Goal: Transaction & Acquisition: Purchase product/service

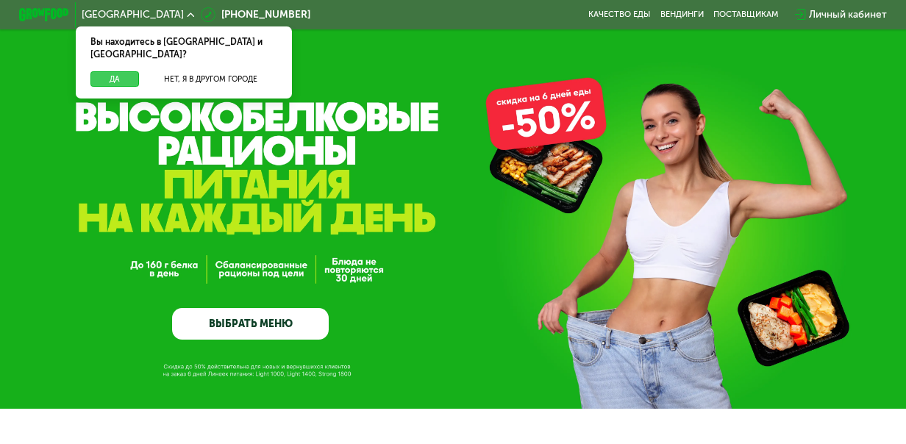
click at [121, 71] on button "Да" at bounding box center [114, 78] width 49 height 15
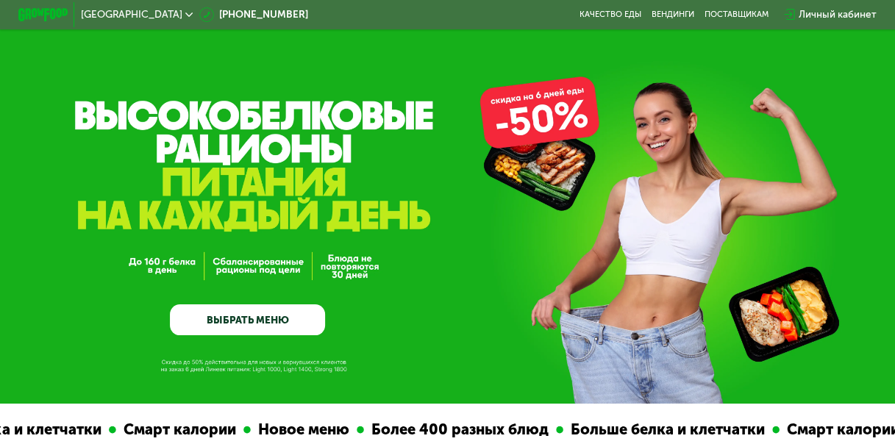
click at [288, 322] on link "ВЫБРАТЬ МЕНЮ" at bounding box center [247, 319] width 154 height 31
click at [407, 201] on div "GrowFood — доставка правильного питания ВЫБРАТЬ МЕНЮ" at bounding box center [447, 239] width 895 height 193
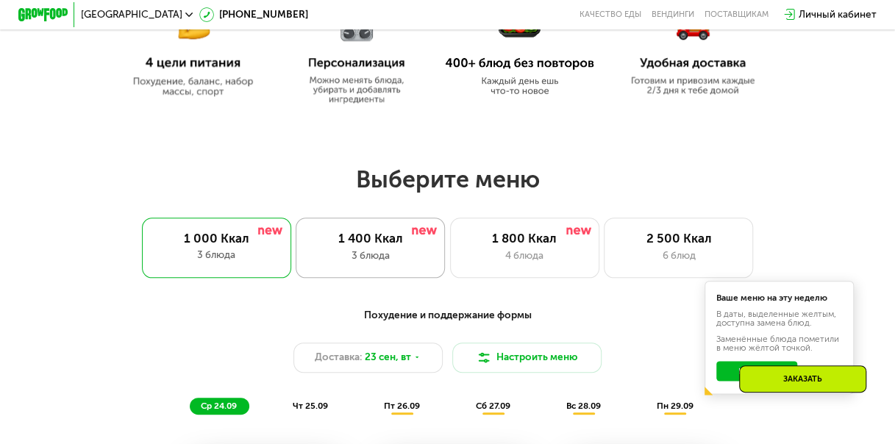
click at [388, 246] on div "1 400 Ккал" at bounding box center [370, 238] width 123 height 15
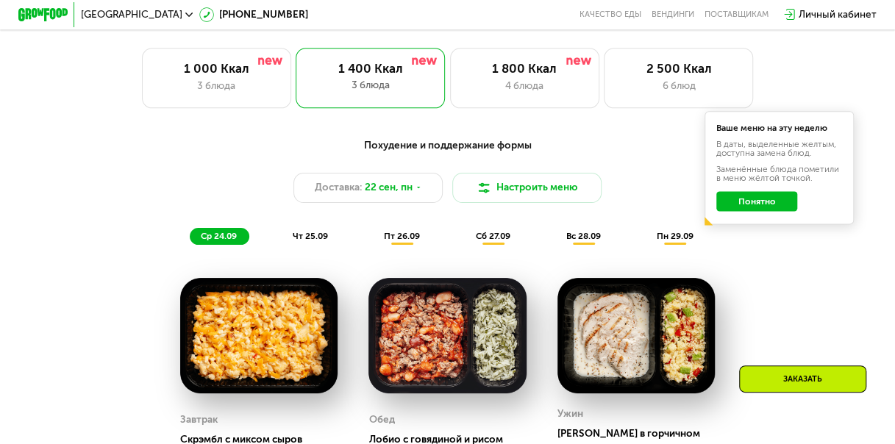
scroll to position [809, 0]
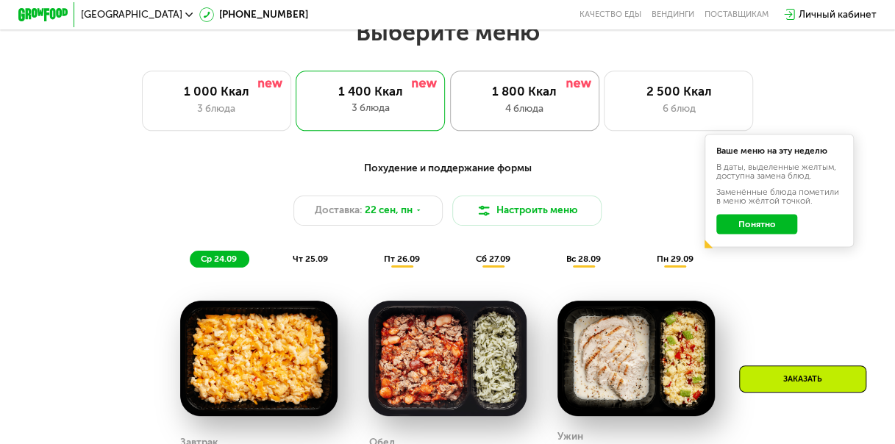
click at [540, 111] on div "4 блюда" at bounding box center [524, 108] width 123 height 15
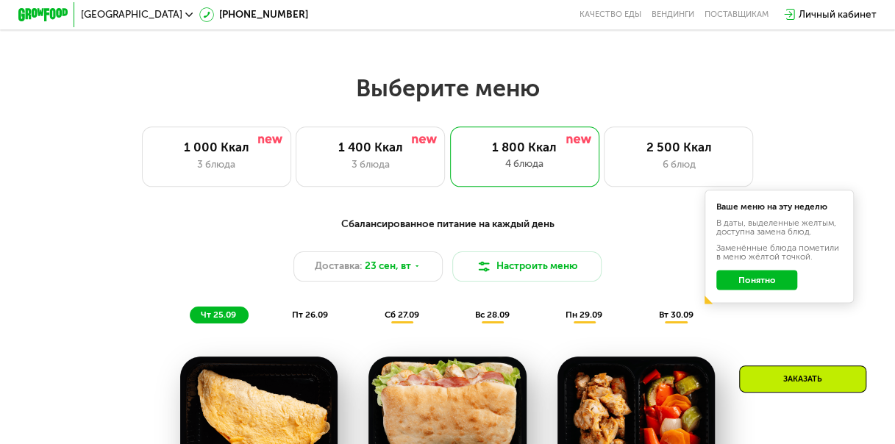
scroll to position [735, 0]
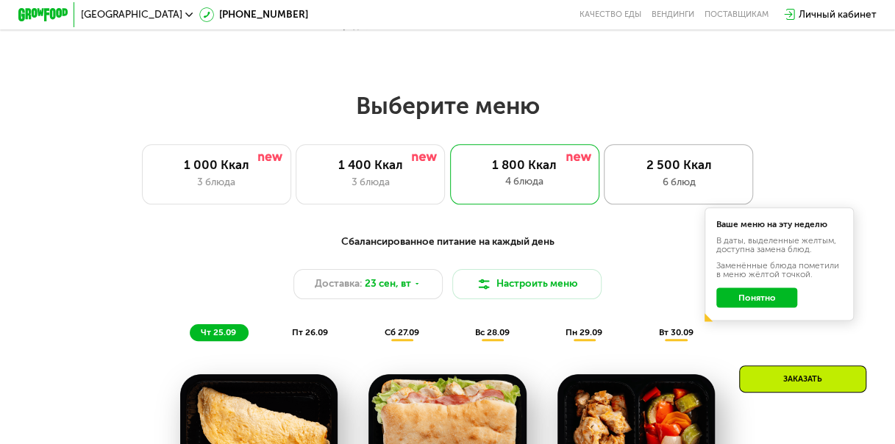
click at [694, 165] on div "2 500 Ккал" at bounding box center [678, 164] width 123 height 15
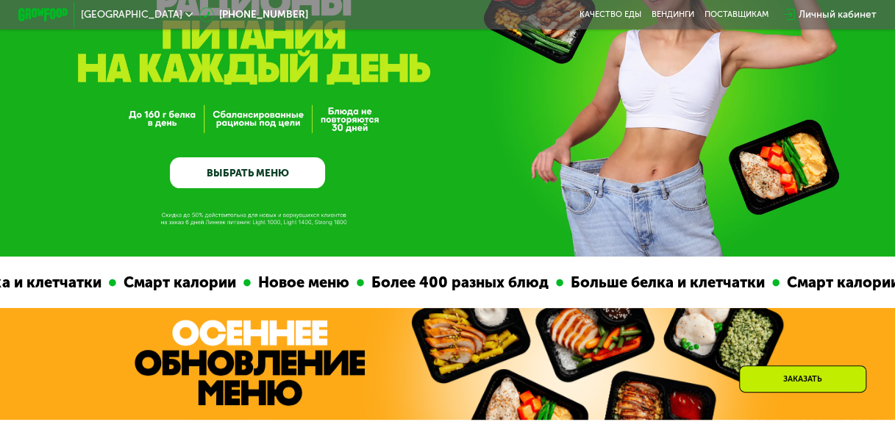
scroll to position [0, 0]
